Goal: Book appointment/travel/reservation

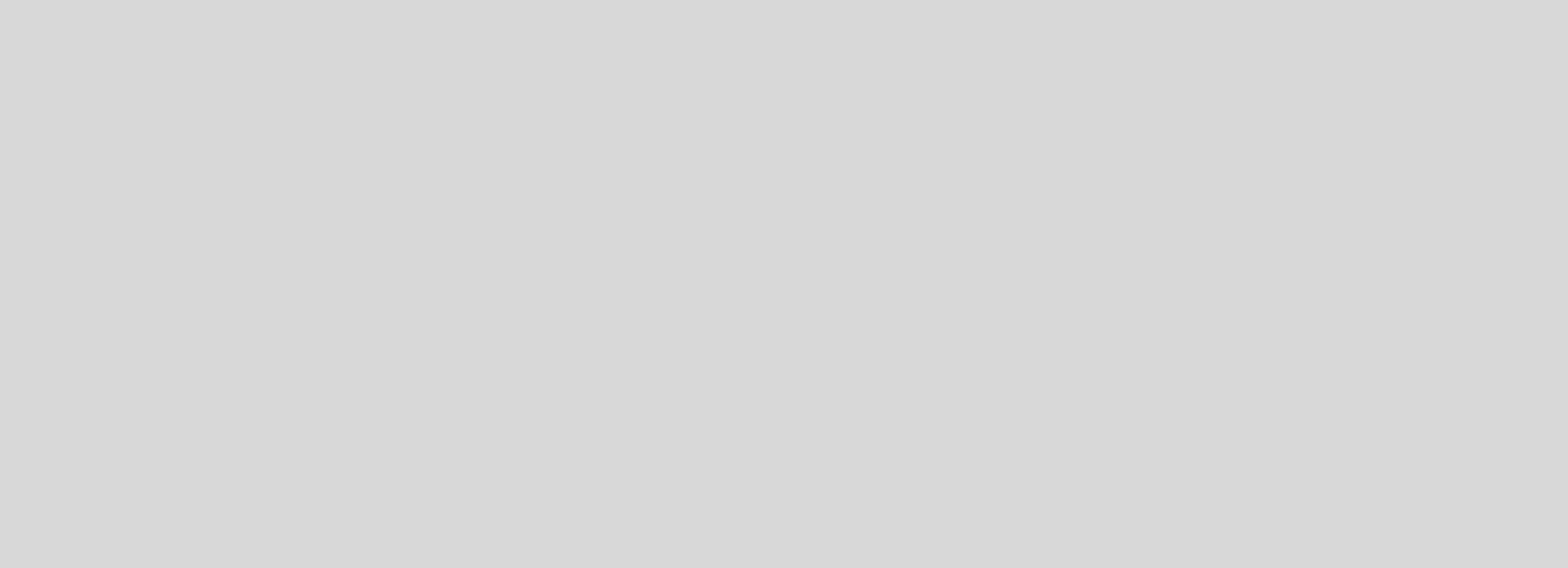
select select "es"
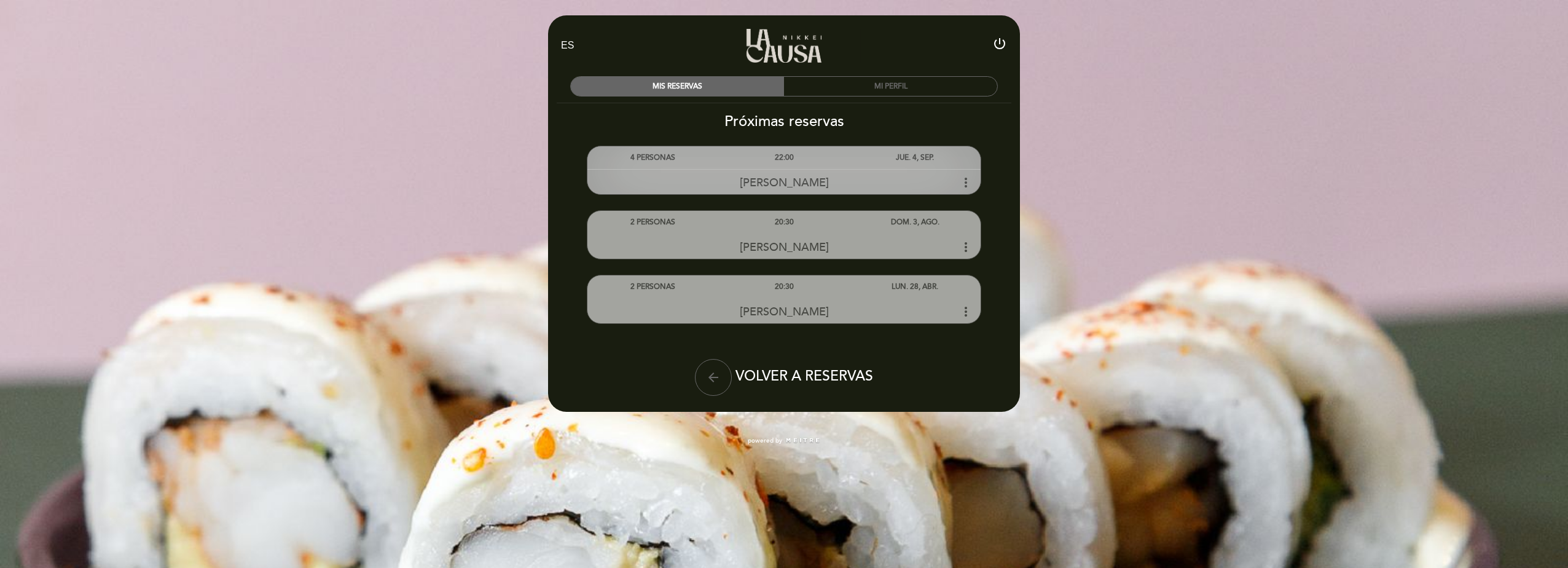
click at [964, 181] on icon "more_vert" at bounding box center [966, 183] width 15 height 15
click at [969, 184] on icon "more_vert" at bounding box center [966, 183] width 15 height 15
click at [821, 169] on div "[PERSON_NAME] more_vert" at bounding box center [784, 182] width 393 height 27
click at [733, 173] on div "[PERSON_NAME] more_vert" at bounding box center [784, 182] width 393 height 27
click at [666, 162] on div "4 PERSONAS" at bounding box center [653, 157] width 131 height 23
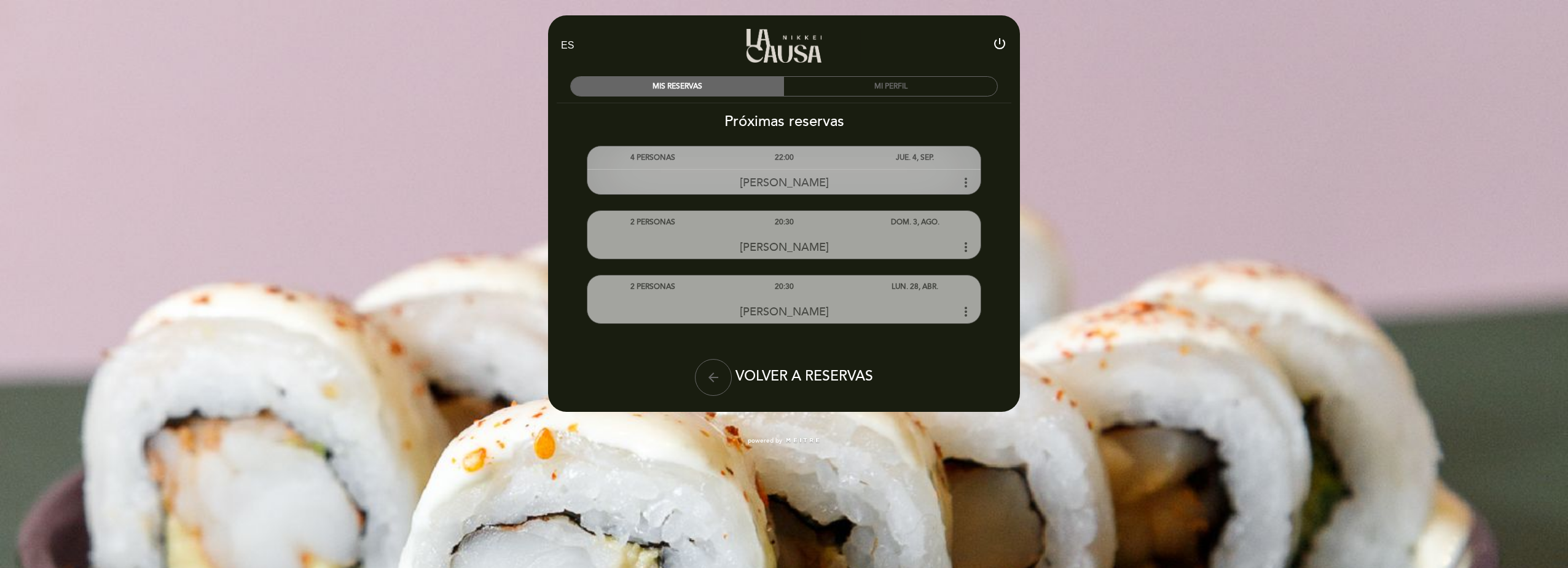
click at [965, 181] on icon "more_vert" at bounding box center [966, 183] width 15 height 15
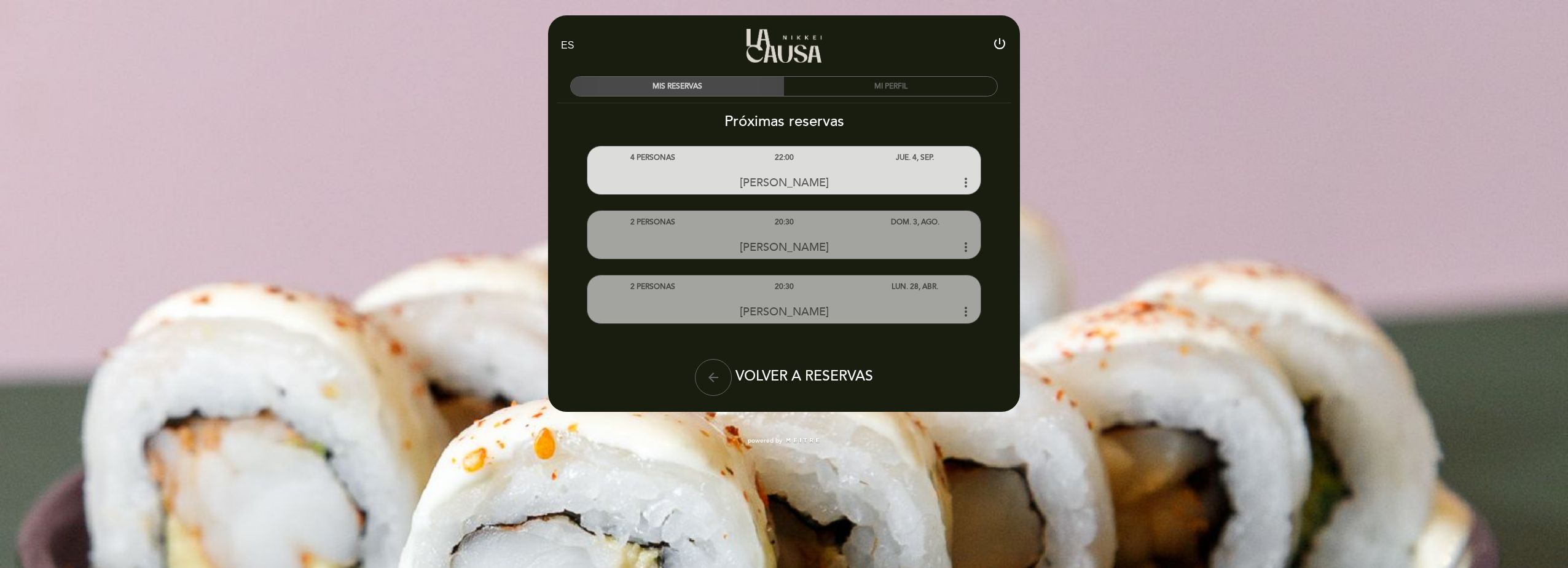
click at [715, 84] on div "MIS RESERVAS" at bounding box center [678, 86] width 213 height 19
click at [716, 374] on icon "arrow_back" at bounding box center [713, 377] width 15 height 15
select select "es"
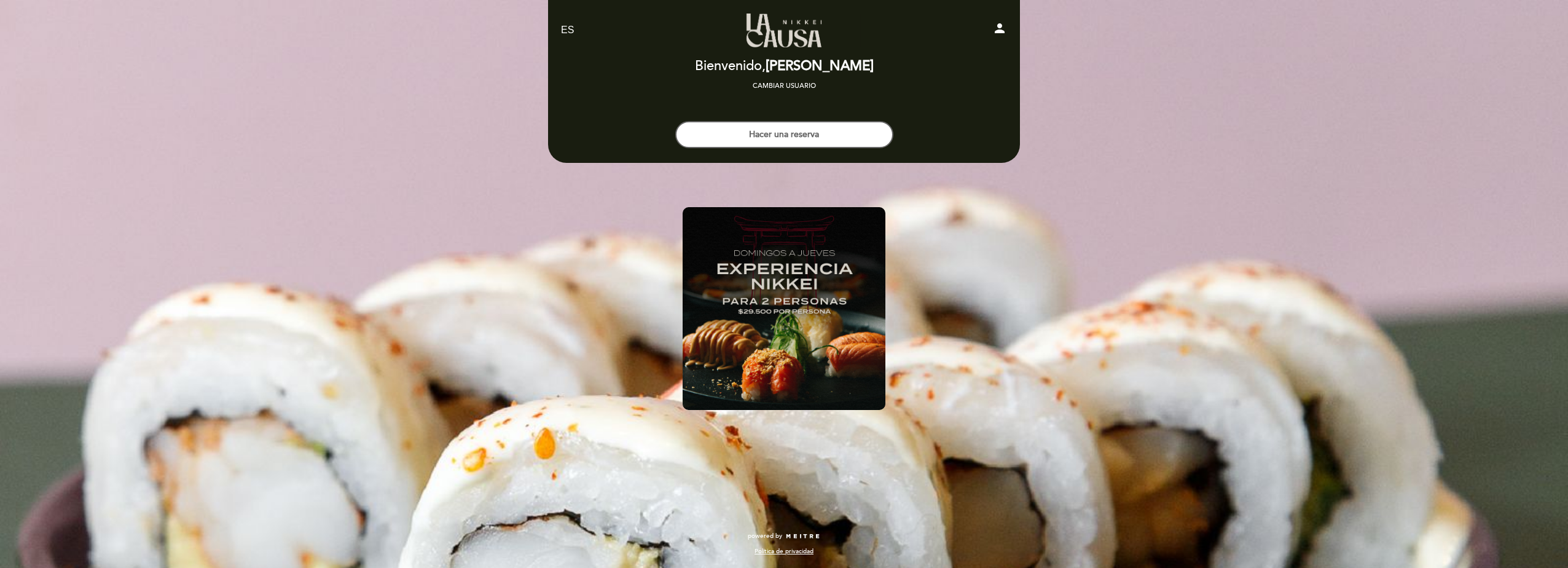
click at [1002, 27] on icon "person" at bounding box center [1000, 28] width 15 height 15
select select "es"
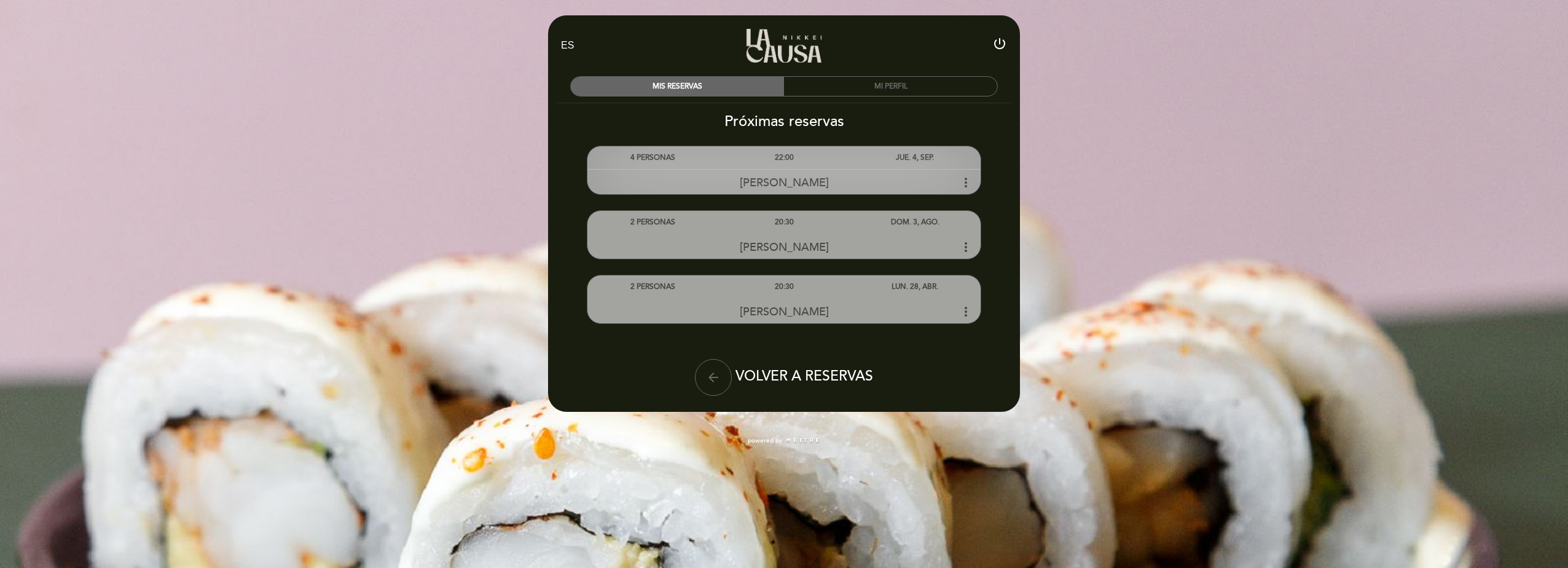
click at [814, 162] on div "22:00" at bounding box center [784, 157] width 131 height 23
click at [828, 177] on div "[PERSON_NAME] more_vert" at bounding box center [784, 182] width 393 height 27
drag, startPoint x: 828, startPoint y: 177, endPoint x: 811, endPoint y: 160, distance: 24.0
click at [811, 160] on div "22:00" at bounding box center [784, 157] width 131 height 23
click at [816, 159] on div "22:00" at bounding box center [784, 157] width 131 height 23
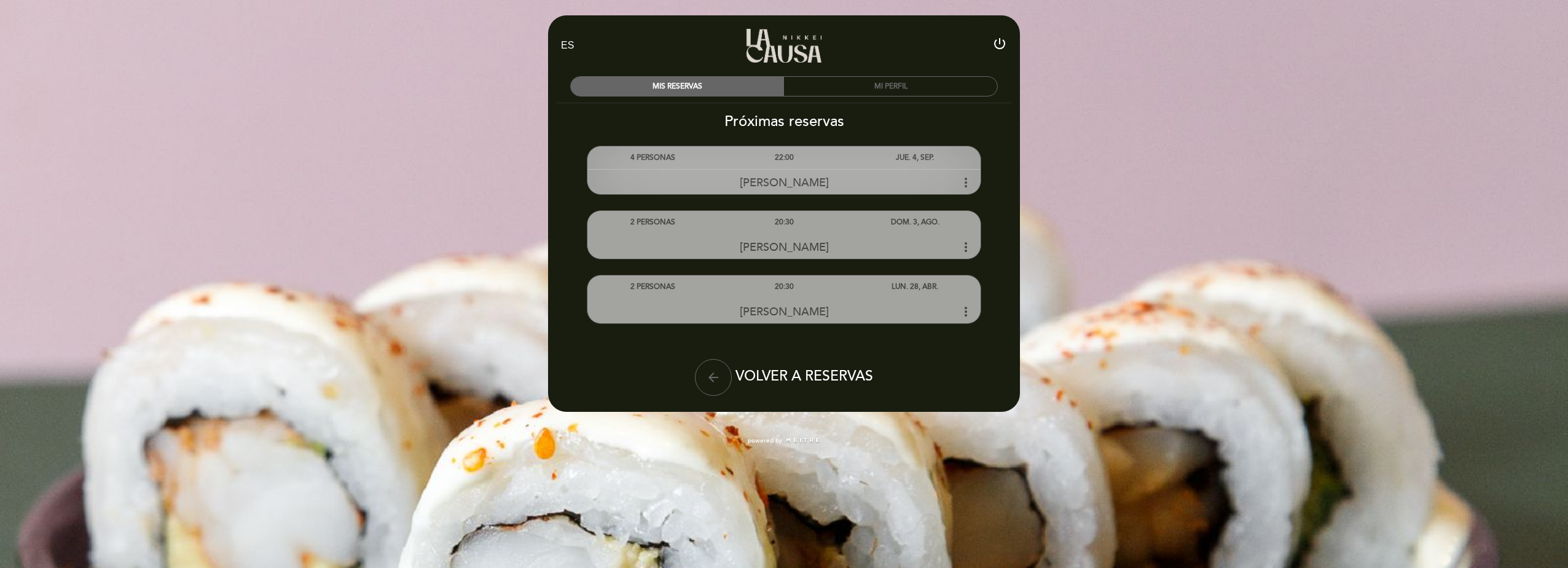
click at [904, 161] on div "JUE. 4, SEP." at bounding box center [915, 157] width 131 height 23
click at [964, 180] on icon "more_vert" at bounding box center [966, 183] width 15 height 15
click at [966, 186] on icon "more_vert" at bounding box center [966, 183] width 15 height 15
click at [657, 161] on div "4 PERSONAS" at bounding box center [653, 157] width 131 height 23
click at [618, 173] on div "[PERSON_NAME] more_vert" at bounding box center [784, 182] width 393 height 27
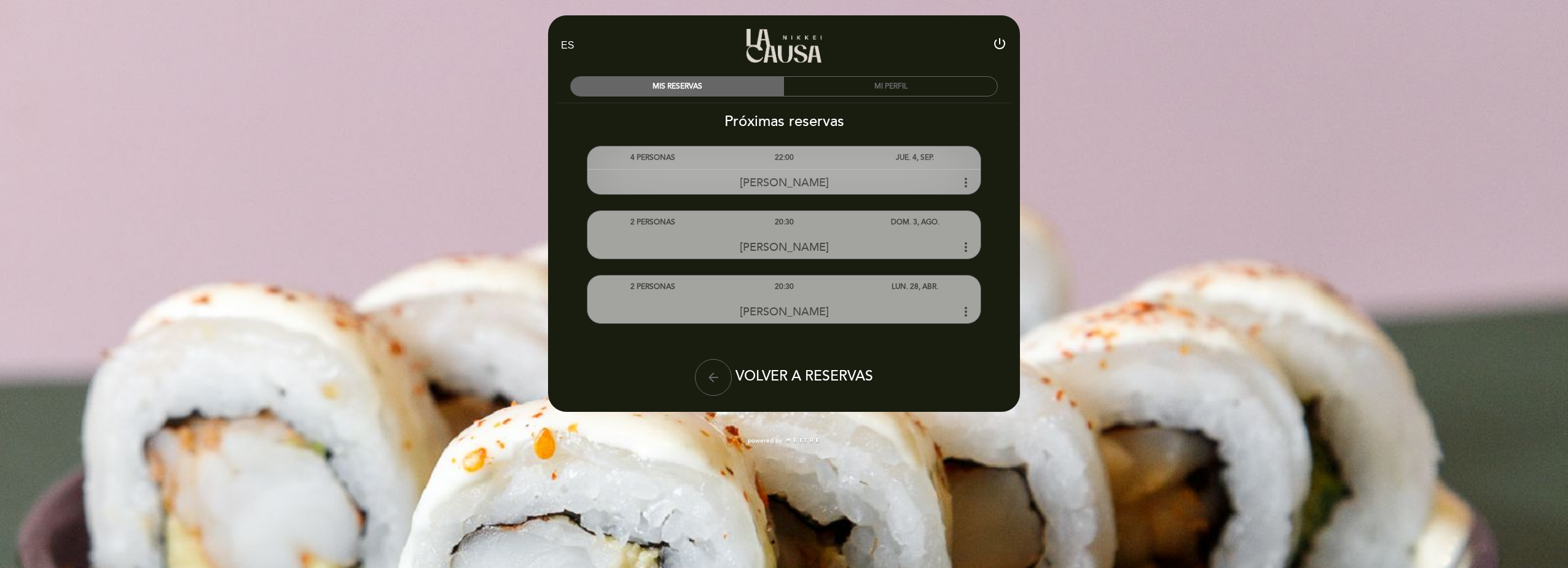
click at [742, 179] on span "[PERSON_NAME]" at bounding box center [784, 182] width 89 height 14
click at [776, 173] on div "[PERSON_NAME] more_vert" at bounding box center [784, 182] width 393 height 27
click at [777, 164] on div "22:00" at bounding box center [784, 157] width 131 height 23
click at [778, 159] on div "22:00" at bounding box center [784, 157] width 131 height 23
click at [965, 185] on icon "more_vert" at bounding box center [966, 183] width 15 height 15
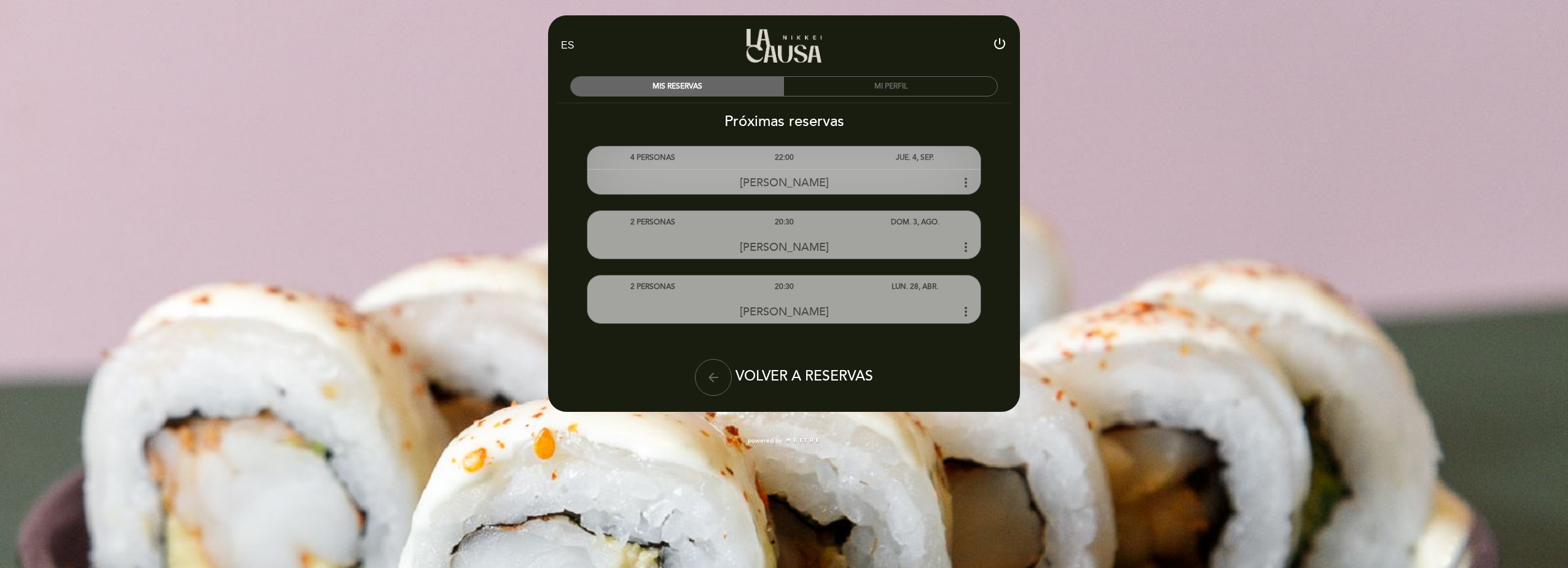
click at [967, 182] on icon "more_vert" at bounding box center [966, 183] width 15 height 15
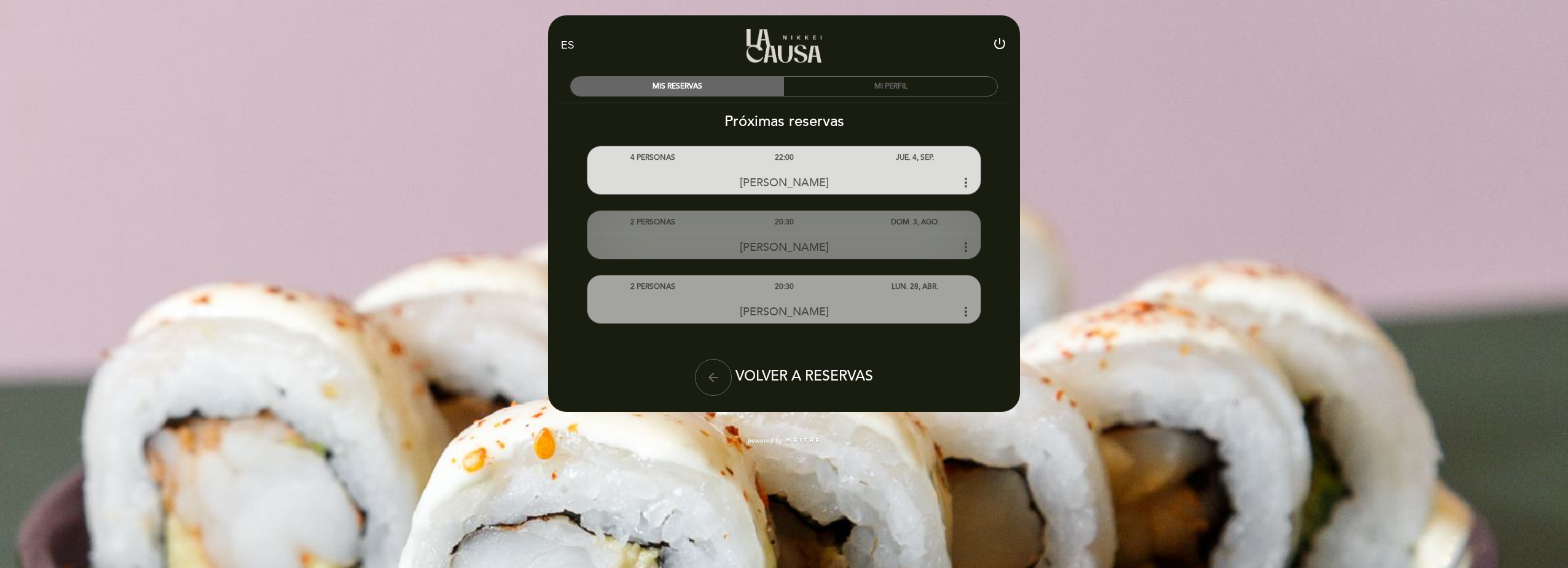
click at [968, 244] on icon "more_vert" at bounding box center [966, 247] width 15 height 15
click at [964, 251] on icon "more_vert" at bounding box center [966, 247] width 15 height 15
click at [966, 251] on icon "more_vert" at bounding box center [966, 247] width 15 height 15
click at [968, 250] on icon "more_vert" at bounding box center [966, 247] width 15 height 15
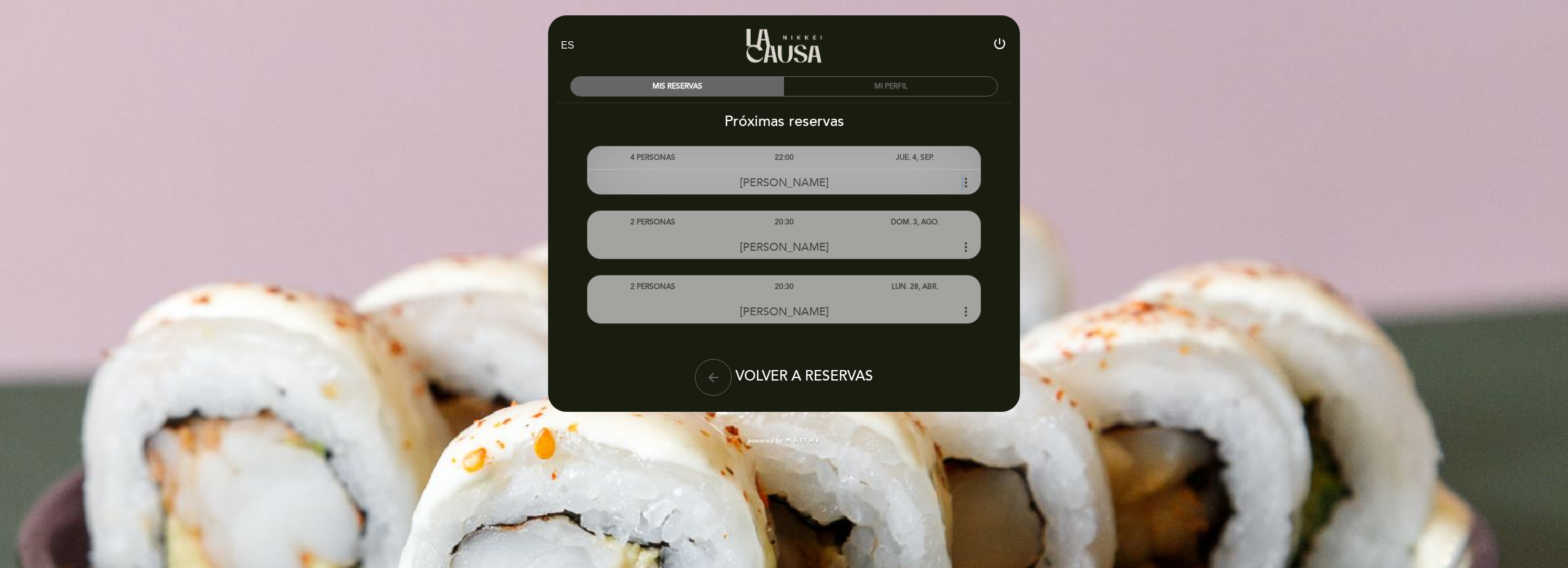
click at [963, 182] on icon "more_vert" at bounding box center [966, 183] width 15 height 15
click at [968, 183] on icon "more_vert" at bounding box center [966, 183] width 15 height 15
click at [960, 153] on div "JUE. 4, SEP." at bounding box center [915, 157] width 131 height 23
drag, startPoint x: 942, startPoint y: 155, endPoint x: 817, endPoint y: 161, distance: 125.1
click at [941, 155] on div "JUE. 4, SEP." at bounding box center [915, 157] width 131 height 23
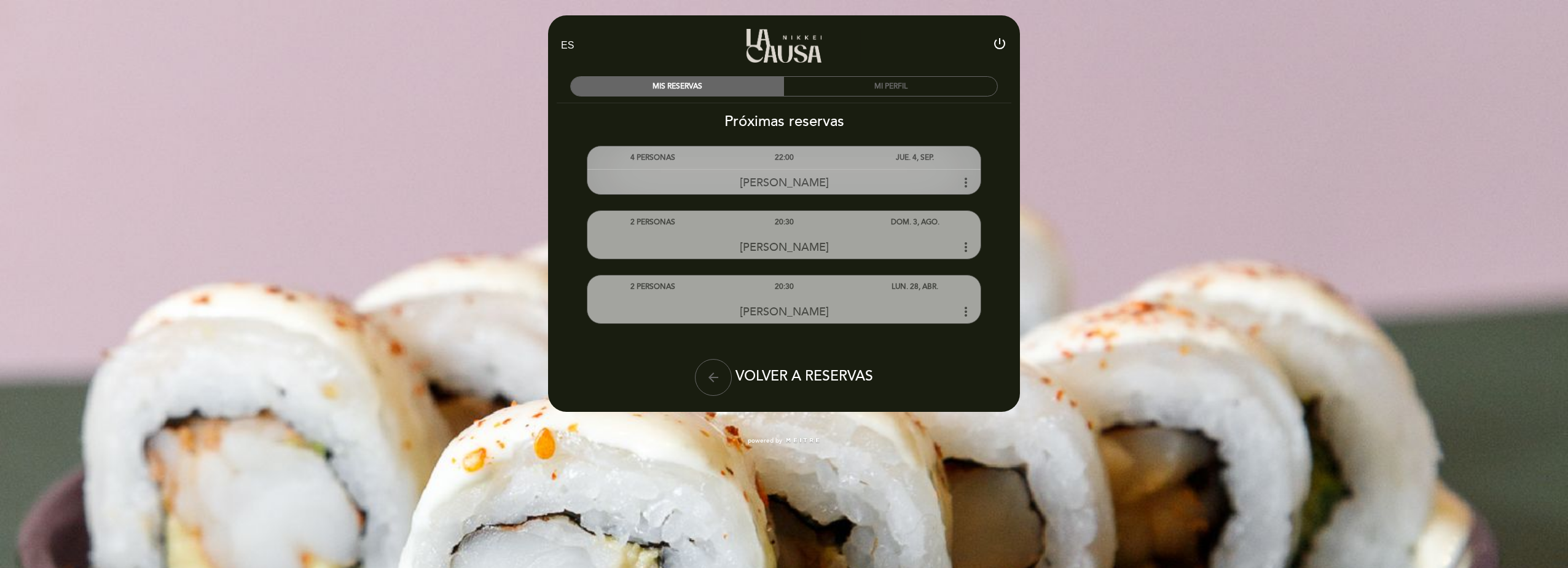
click at [789, 173] on div "[PERSON_NAME] more_vert" at bounding box center [784, 182] width 393 height 27
click at [774, 183] on span "[PERSON_NAME]" at bounding box center [784, 182] width 89 height 14
drag, startPoint x: 774, startPoint y: 183, endPoint x: 763, endPoint y: 157, distance: 28.2
click at [763, 157] on div "22:00" at bounding box center [784, 157] width 131 height 23
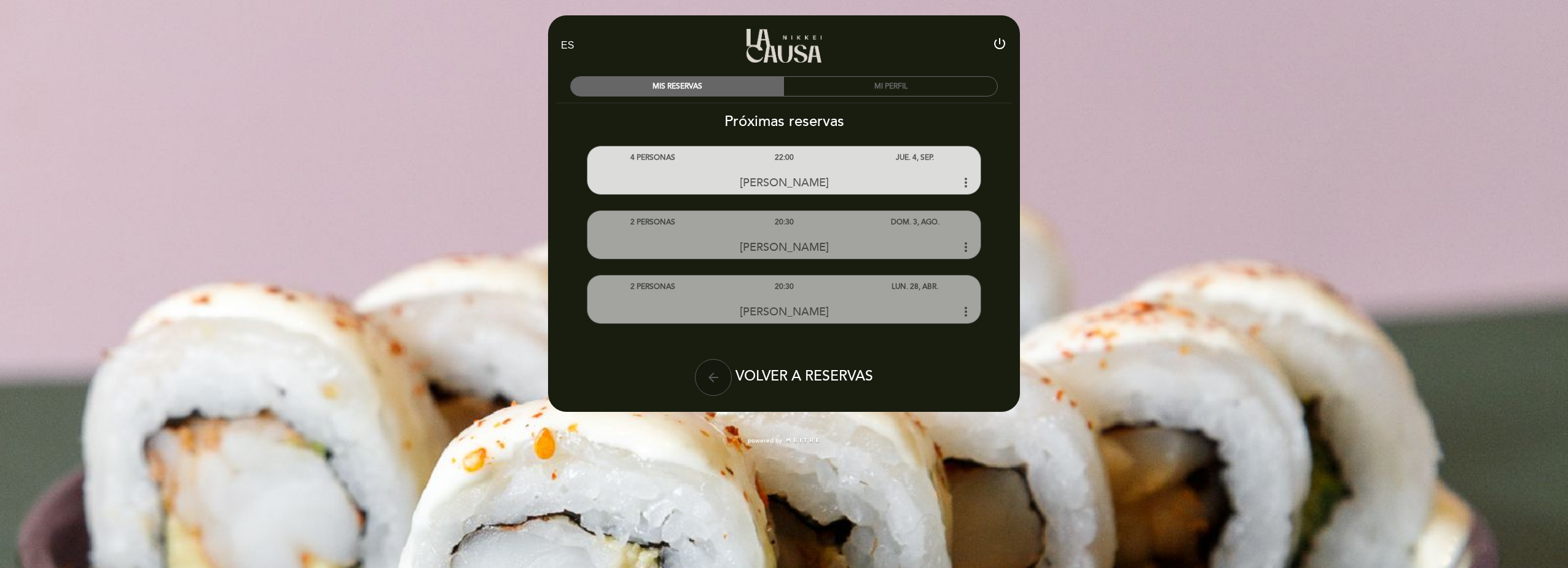
click at [712, 378] on icon "arrow_back" at bounding box center [713, 377] width 15 height 15
select select "es"
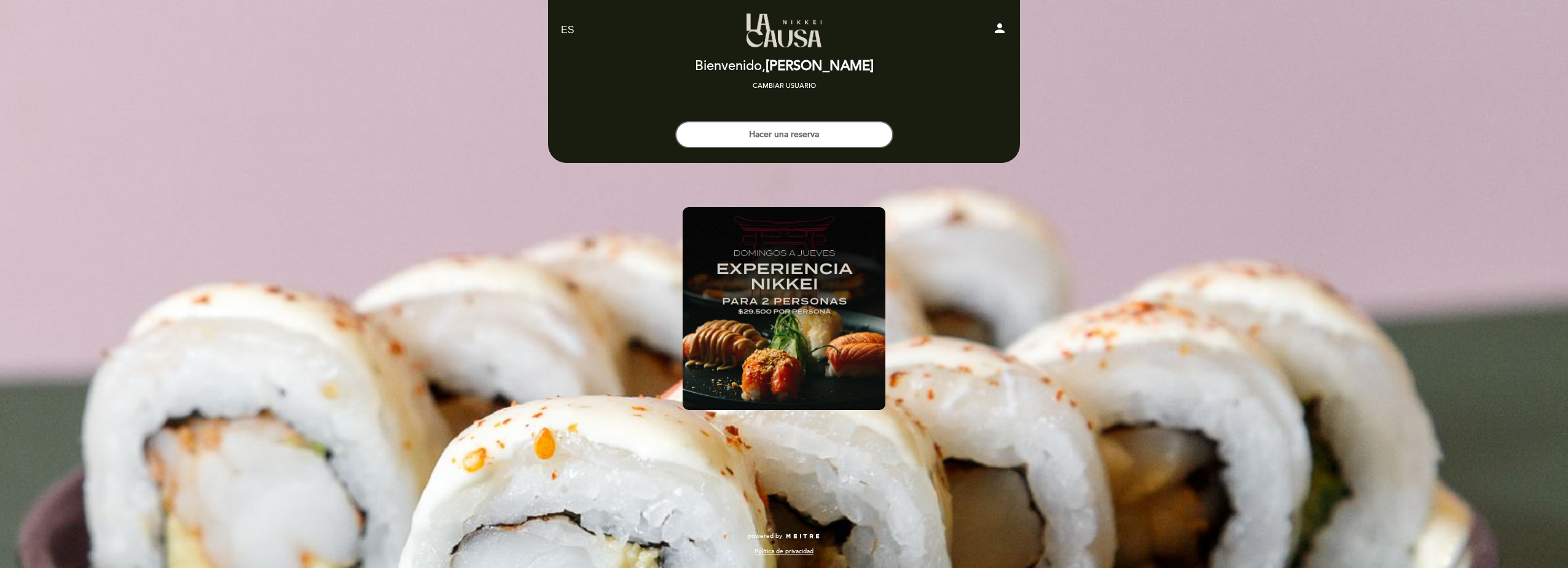
click at [568, 28] on select "EN ES PT" at bounding box center [567, 29] width 14 height 14
click at [570, 208] on div at bounding box center [783, 311] width 473 height 207
